Goal: Task Accomplishment & Management: Use online tool/utility

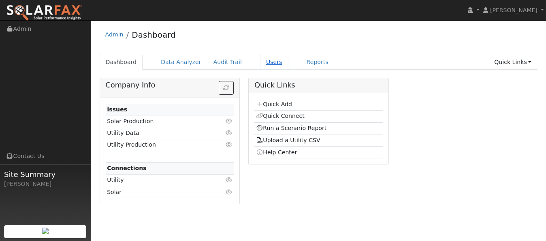
click at [261, 63] on link "Users" at bounding box center [274, 62] width 28 height 15
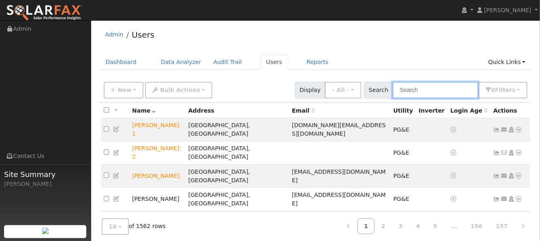
click at [416, 93] on input "text" at bounding box center [436, 90] width 86 height 17
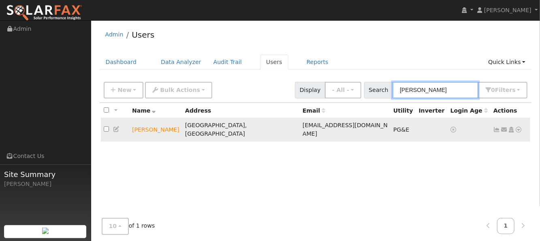
type input "ed reilly"
click at [517, 127] on icon at bounding box center [518, 130] width 7 height 6
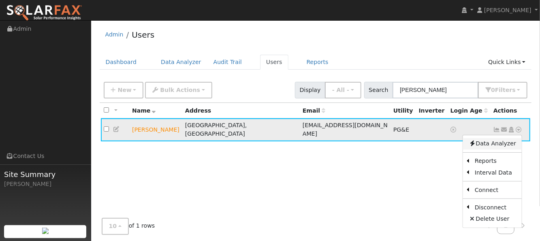
click at [507, 138] on link "Data Analyzer" at bounding box center [492, 143] width 59 height 11
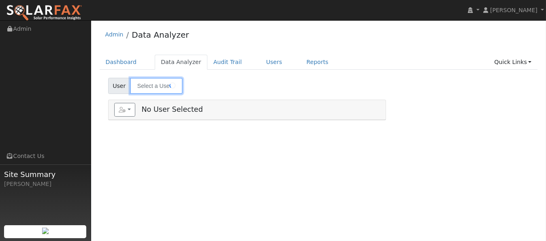
type input "[PERSON_NAME]"
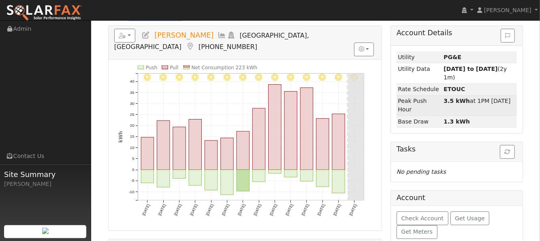
scroll to position [64, 0]
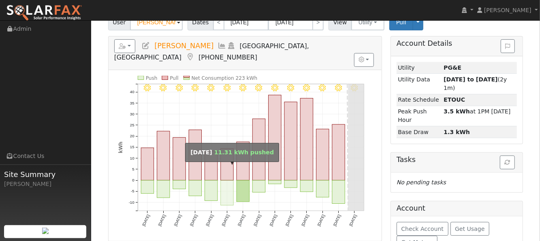
click at [223, 180] on rect "onclick=""" at bounding box center [227, 192] width 13 height 25
type input "08/18/2025"
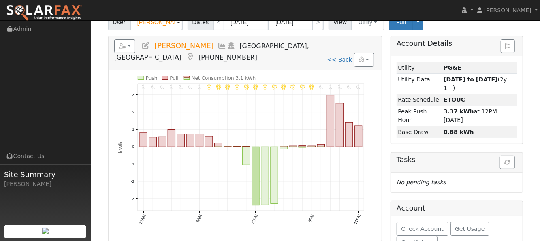
click at [290, 99] on icon "11PM - Clear 10PM - Clear 9PM - Clear 8PM - Clear 7PM - Clear 6PM - Clear 5PM -…" at bounding box center [245, 157] width 254 height 163
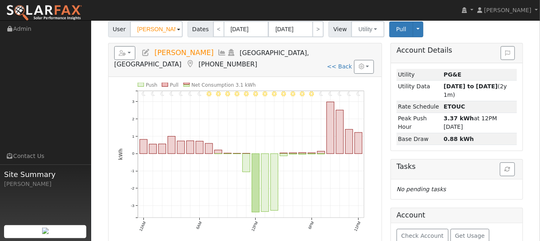
scroll to position [54, 0]
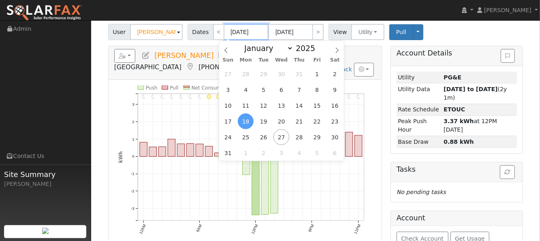
click at [230, 35] on input "08/18/2025" at bounding box center [246, 32] width 45 height 16
click at [316, 70] on span "1" at bounding box center [317, 74] width 16 height 16
type input "08/01/2025"
type input "08/31/2025"
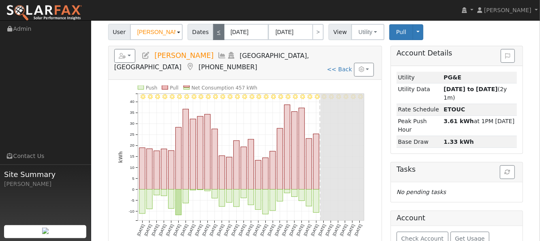
click at [213, 35] on link "<" at bounding box center [218, 32] width 11 height 16
type input "07/01/2025"
type input "07/31/2025"
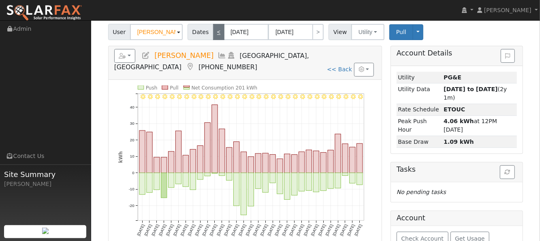
click at [213, 35] on link "<" at bounding box center [218, 32] width 11 height 16
type input "06/01/2025"
type input "06/30/2025"
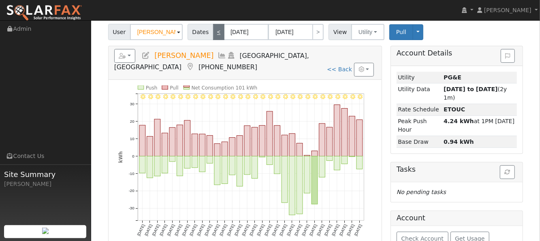
click at [213, 35] on link "<" at bounding box center [218, 32] width 11 height 16
type input "05/01/2025"
type input "05/31/2025"
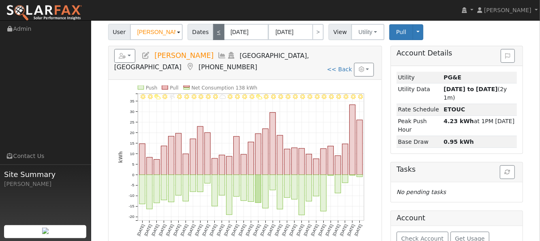
click at [213, 34] on link "<" at bounding box center [218, 32] width 11 height 16
type input "04/01/2025"
type input "04/30/2025"
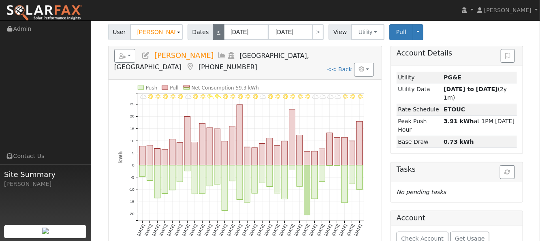
click at [213, 34] on link "<" at bounding box center [218, 32] width 11 height 16
type input "03/01/2025"
type input "03/31/2025"
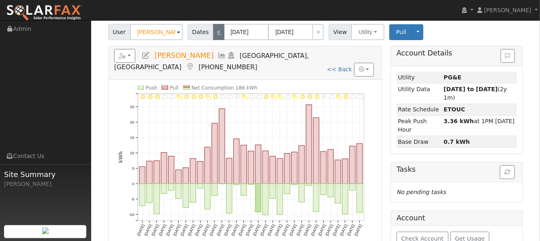
click at [213, 34] on link "<" at bounding box center [218, 32] width 11 height 16
type input "02/01/2025"
type input "02/28/2025"
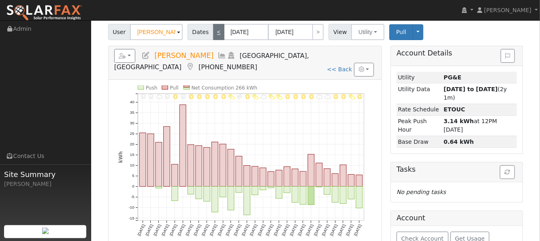
click at [213, 34] on link "<" at bounding box center [218, 32] width 11 height 16
type input "01/01/2025"
type input "01/31/2025"
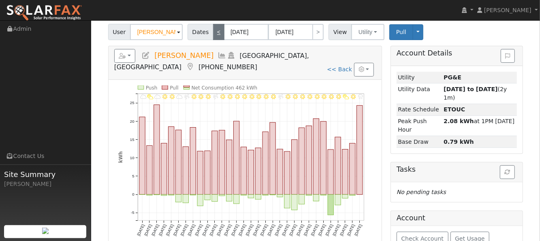
click at [213, 35] on link "<" at bounding box center [218, 32] width 11 height 16
type input "12/01/2024"
type input "12/31/2024"
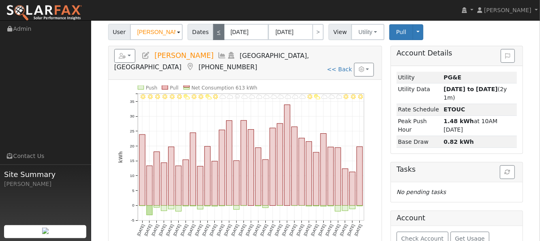
click at [213, 36] on link "<" at bounding box center [218, 32] width 11 height 16
type input "11/01/2024"
type input "11/30/2024"
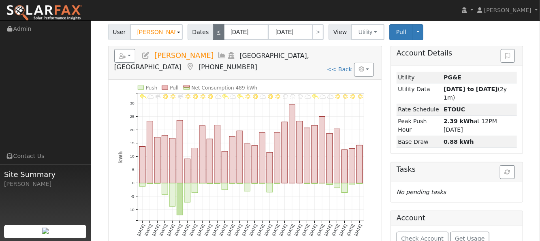
click at [213, 27] on link "<" at bounding box center [218, 32] width 11 height 16
type input "10/01/2024"
type input "10/31/2024"
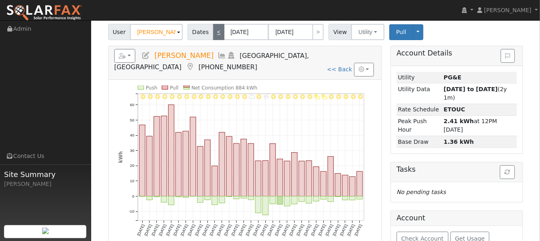
click at [214, 30] on link "<" at bounding box center [218, 32] width 11 height 16
type input "09/01/2024"
type input "09/30/2024"
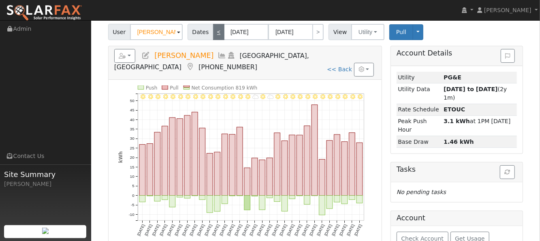
click at [214, 30] on link "<" at bounding box center [218, 32] width 11 height 16
type input "08/01/2024"
type input "08/31/2024"
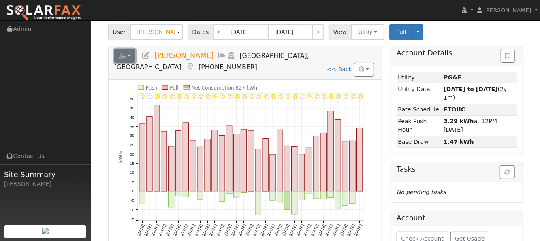
click at [118, 55] on button "button" at bounding box center [124, 56] width 21 height 14
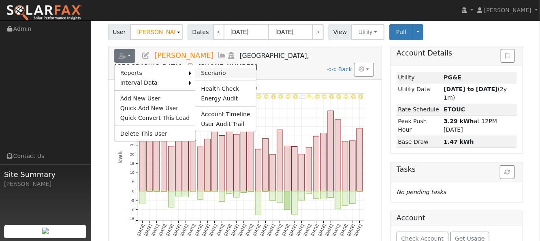
click at [195, 68] on link "Scenario" at bounding box center [225, 73] width 60 height 10
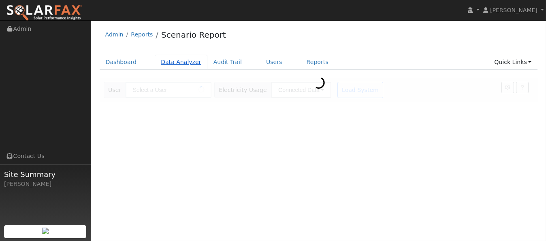
type input "[PERSON_NAME]"
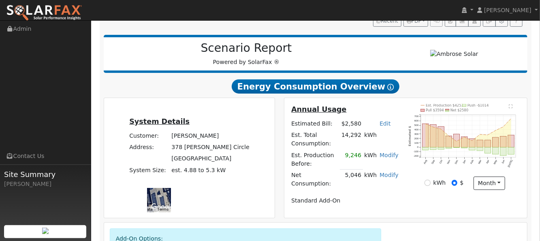
scroll to position [108, 0]
